Goal: Find specific page/section: Find specific page/section

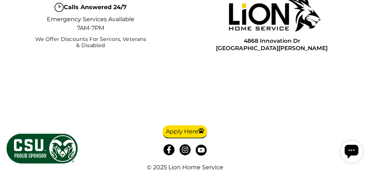
scroll to position [2445, 0]
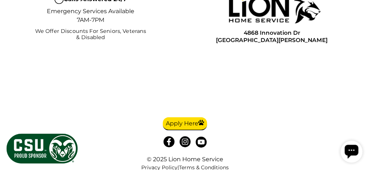
click at [0, 0] on link "Heating" at bounding box center [0, 0] width 0 height 0
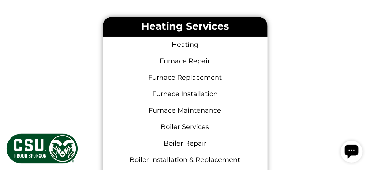
scroll to position [742, 0]
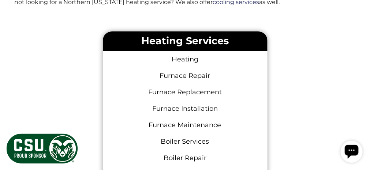
click at [205, 84] on link "Furnace Replacement" at bounding box center [185, 92] width 165 height 16
